Goal: Information Seeking & Learning: Learn about a topic

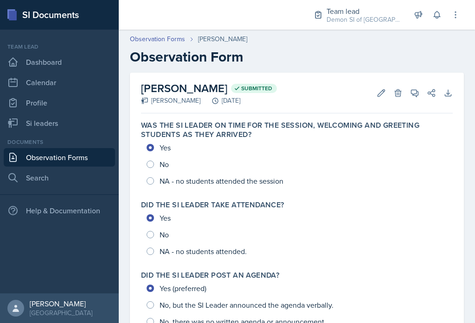
click at [81, 104] on link "Profile" at bounding box center [59, 103] width 111 height 19
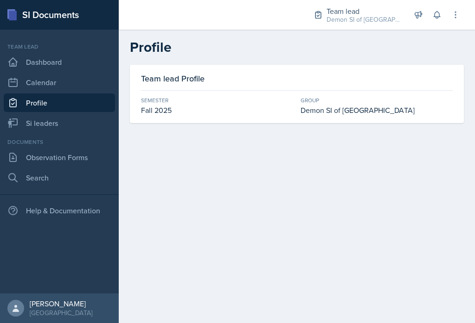
click at [89, 129] on link "Si leaders" at bounding box center [59, 123] width 111 height 19
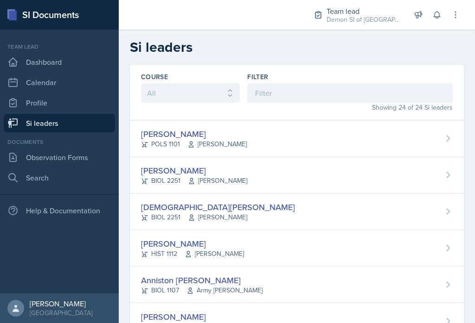
click at [97, 158] on link "Observation Forms" at bounding box center [59, 157] width 111 height 19
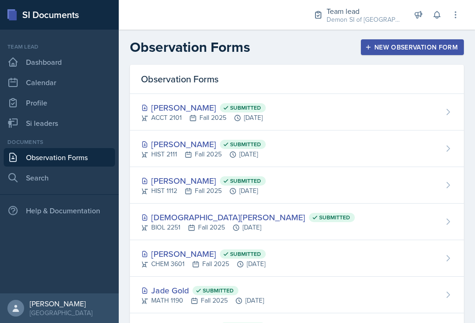
click at [85, 128] on link "Si leaders" at bounding box center [59, 123] width 111 height 19
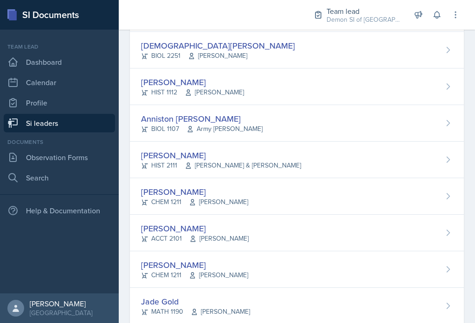
scroll to position [173, 0]
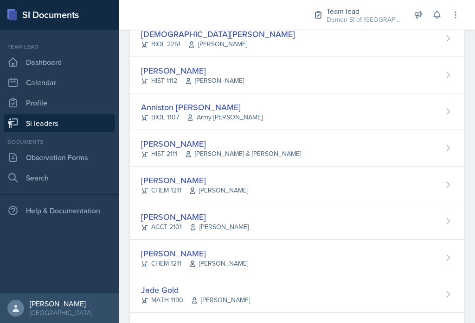
click at [189, 263] on icon at bounding box center [192, 263] width 7 height 7
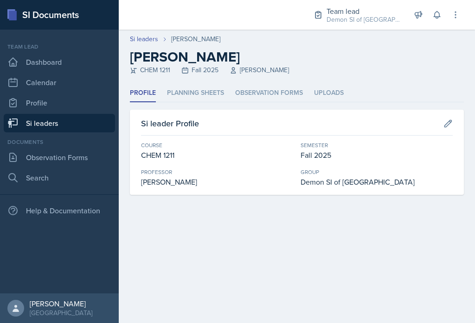
click at [213, 95] on li "Planning Sheets" at bounding box center [195, 93] width 57 height 18
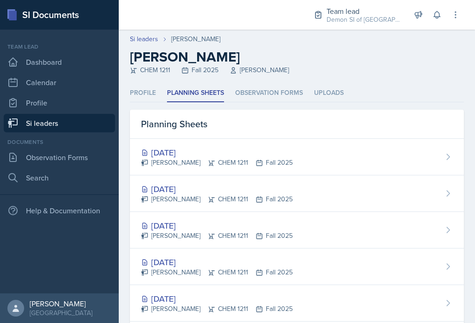
click at [215, 162] on div "Anais Gjergji CHEM 1211 Fall 2025" at bounding box center [217, 163] width 152 height 10
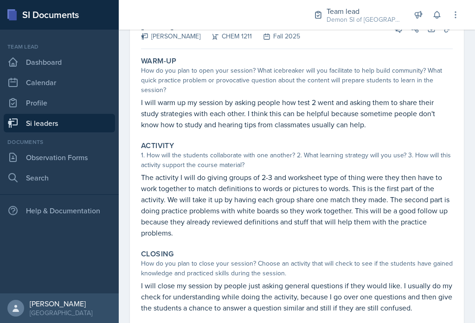
scroll to position [28, 0]
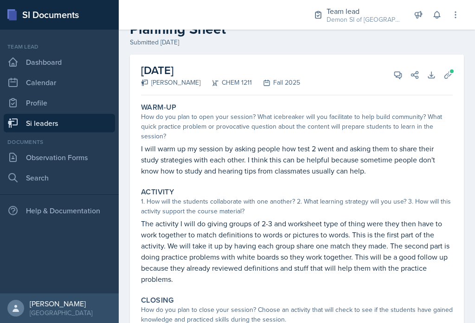
click at [447, 70] on icon at bounding box center [447, 74] width 9 height 9
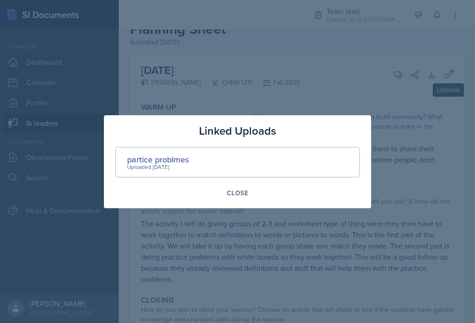
click at [177, 161] on div "partice problmes" at bounding box center [158, 159] width 62 height 13
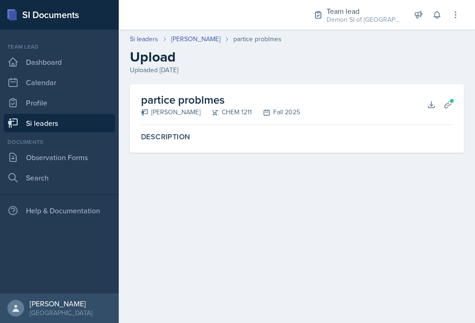
click at [432, 107] on icon at bounding box center [430, 104] width 9 height 9
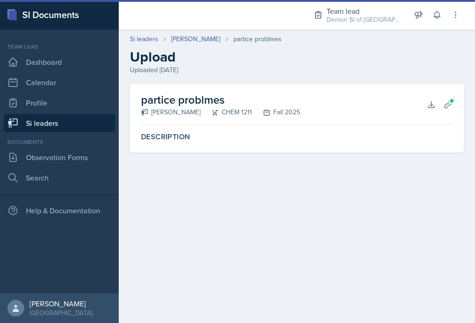
click at [449, 108] on icon at bounding box center [447, 104] width 9 height 9
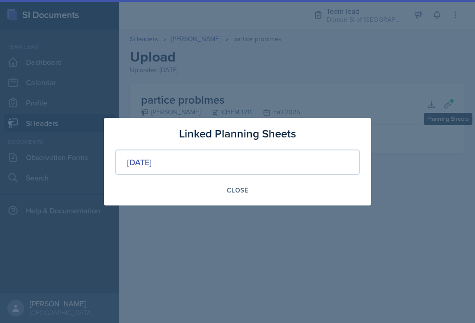
click at [152, 161] on div "[DATE]" at bounding box center [139, 162] width 25 height 13
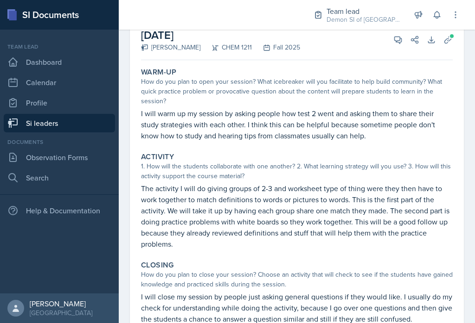
scroll to position [67, 0]
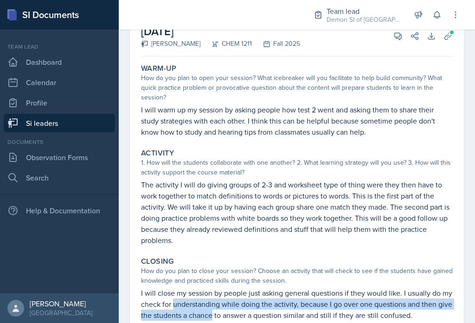
click at [354, 165] on div "1. How will the students collaborate with one another? 2. What learning strateg…" at bounding box center [296, 167] width 311 height 19
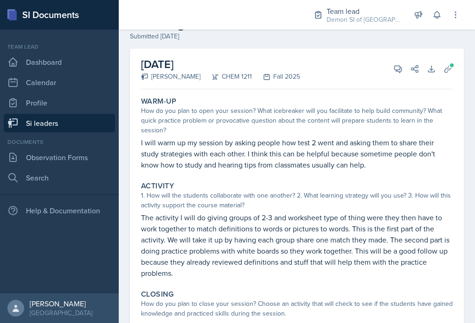
scroll to position [38, 0]
